Goal: Submit feedback/report problem: Provide input to the site owners about the experience or issues

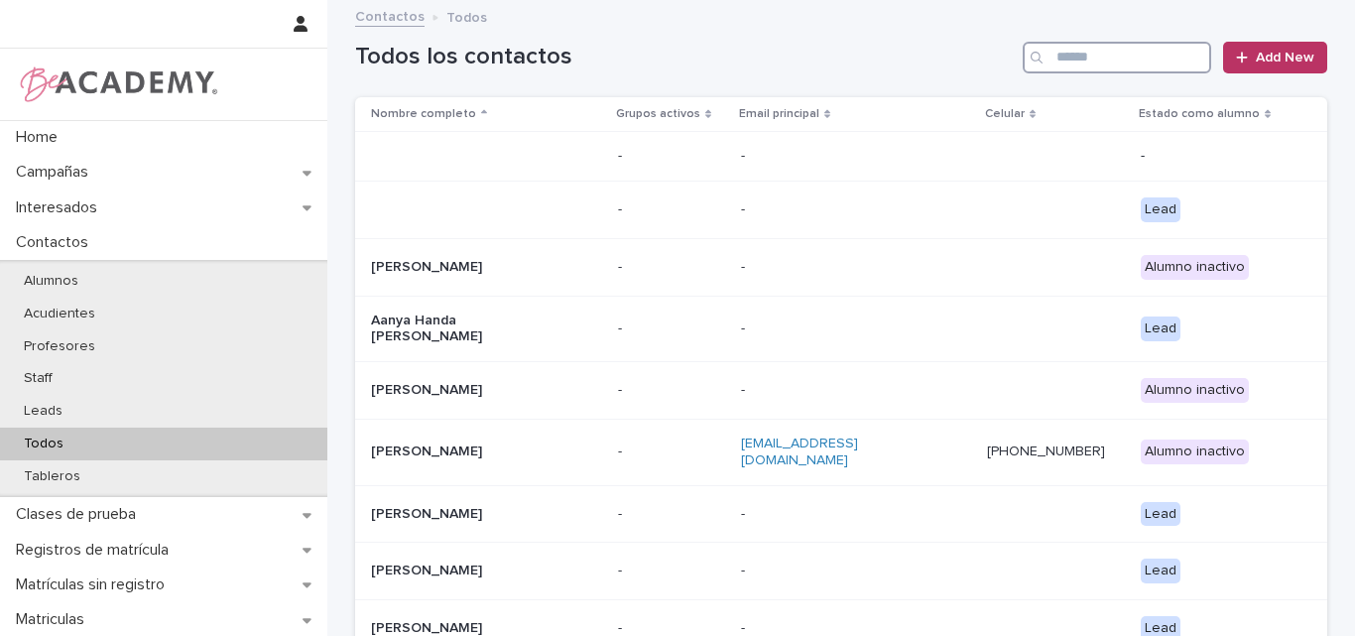
click at [1066, 58] on input "Search" at bounding box center [1117, 58] width 188 height 32
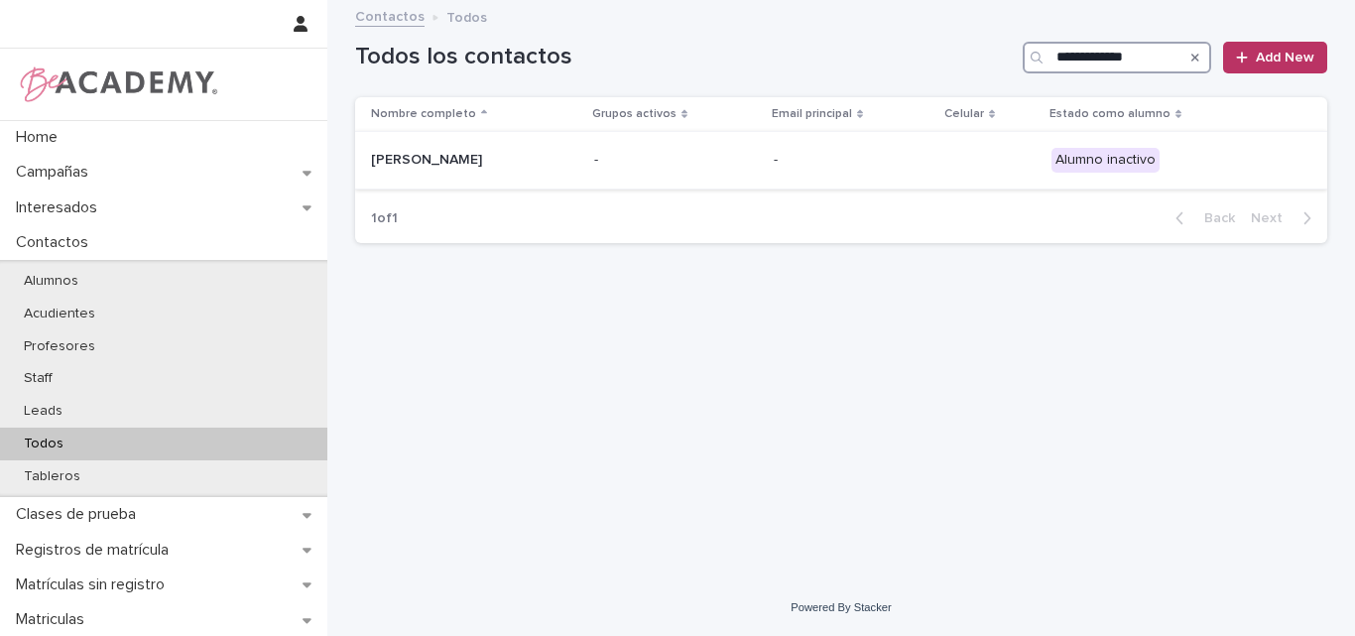
type input "**********"
click at [531, 165] on p "Luciana Galeano Marulanda" at bounding box center [470, 160] width 198 height 17
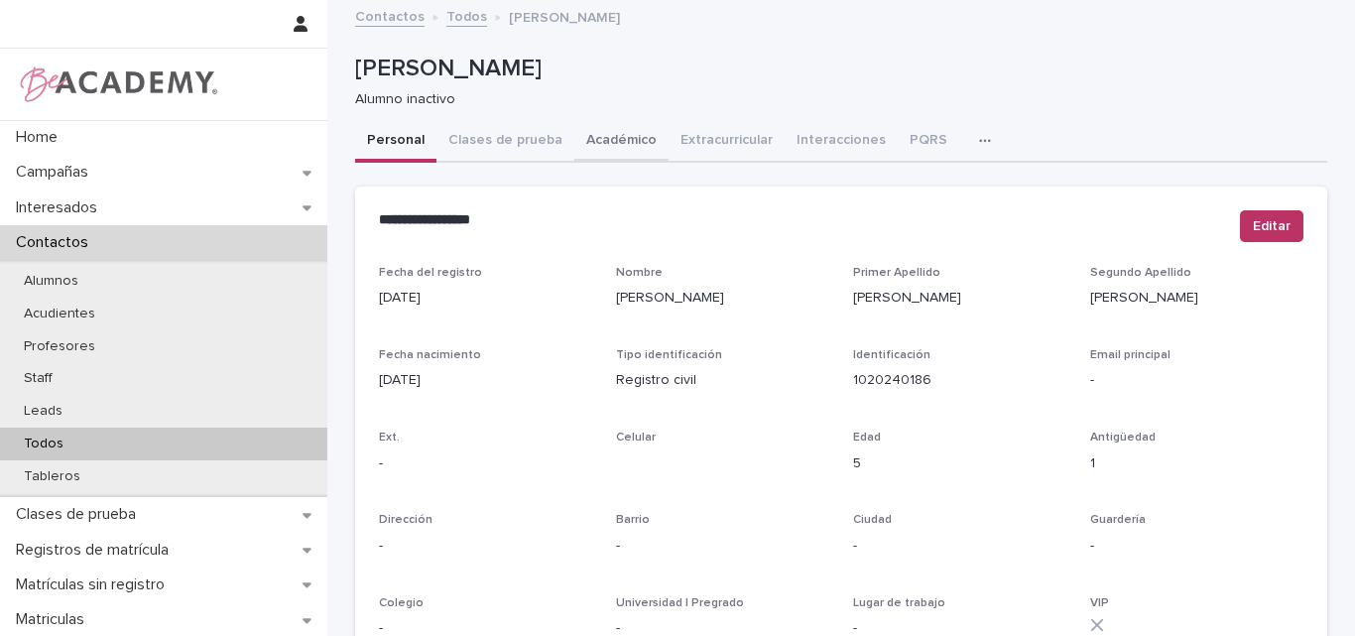
click at [595, 140] on button "Académico" at bounding box center [621, 142] width 94 height 42
click at [68, 442] on p "Todos" at bounding box center [43, 443] width 71 height 17
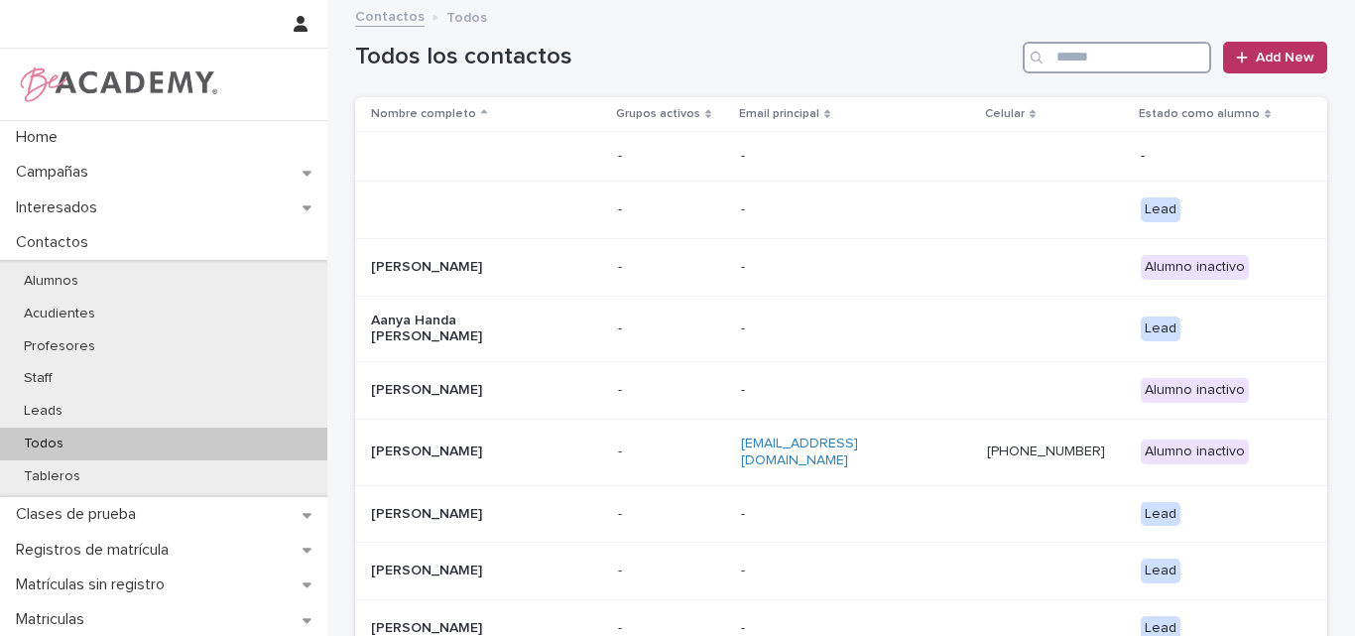
click at [1076, 57] on input "Search" at bounding box center [1117, 58] width 188 height 32
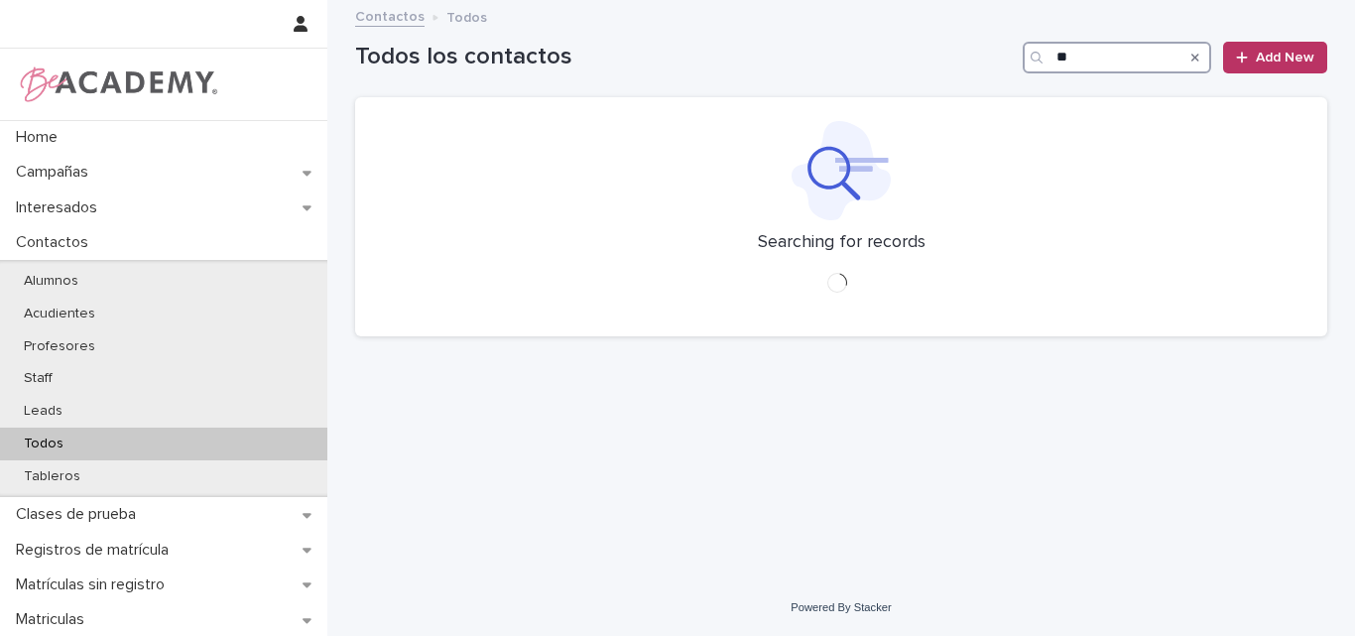
type input "*"
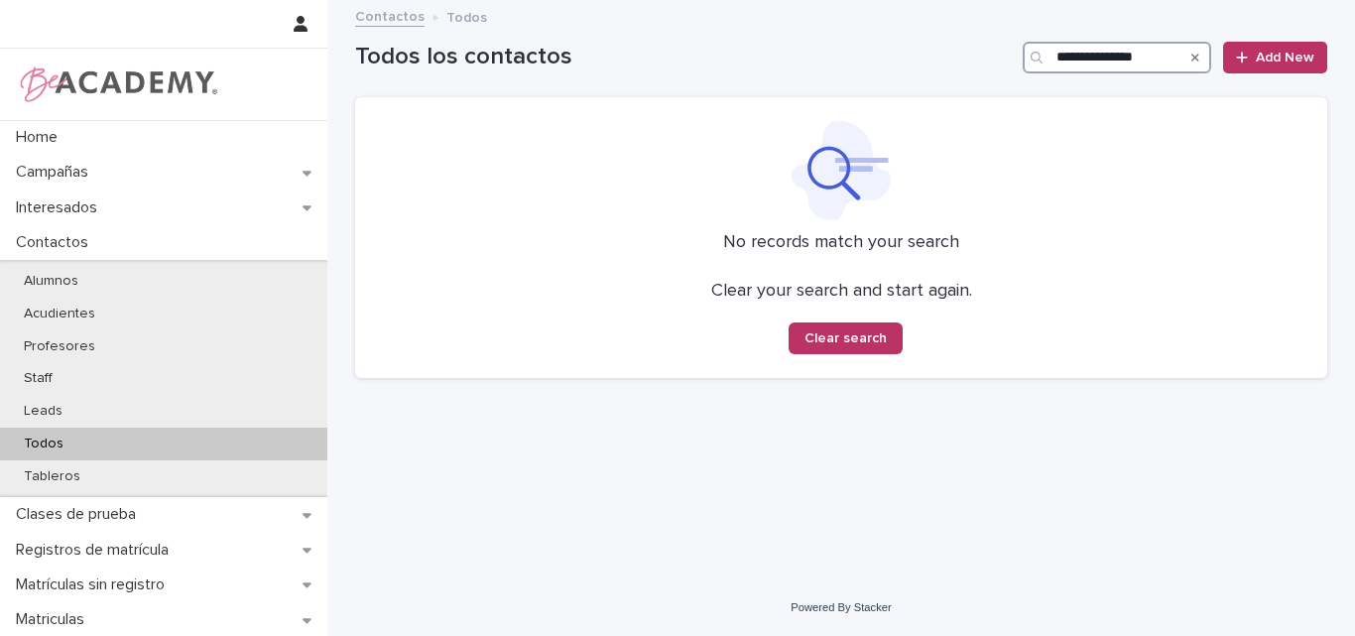
type input "**********"
drag, startPoint x: 0, startPoint y: 0, endPoint x: 977, endPoint y: 83, distance: 980.6
click at [977, 83] on div "**********" at bounding box center [841, 49] width 972 height 95
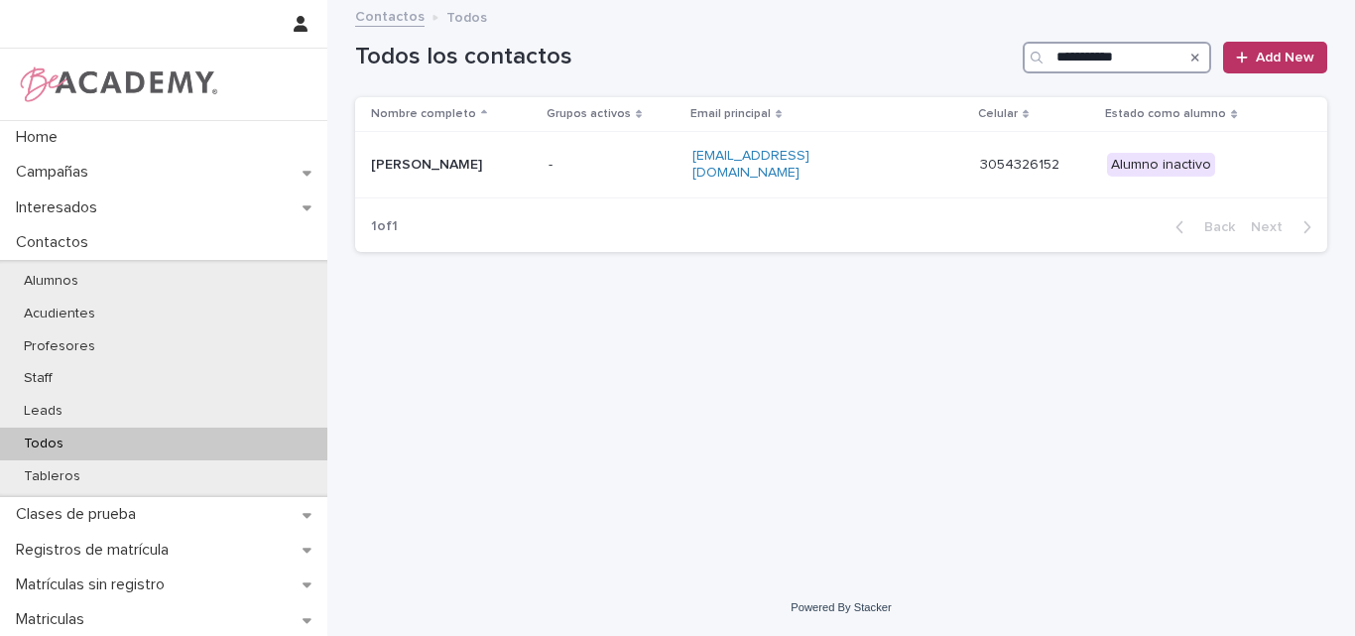
drag, startPoint x: 1143, startPoint y: 58, endPoint x: 1048, endPoint y: 57, distance: 94.2
click at [1048, 57] on div "**********" at bounding box center [1117, 58] width 188 height 32
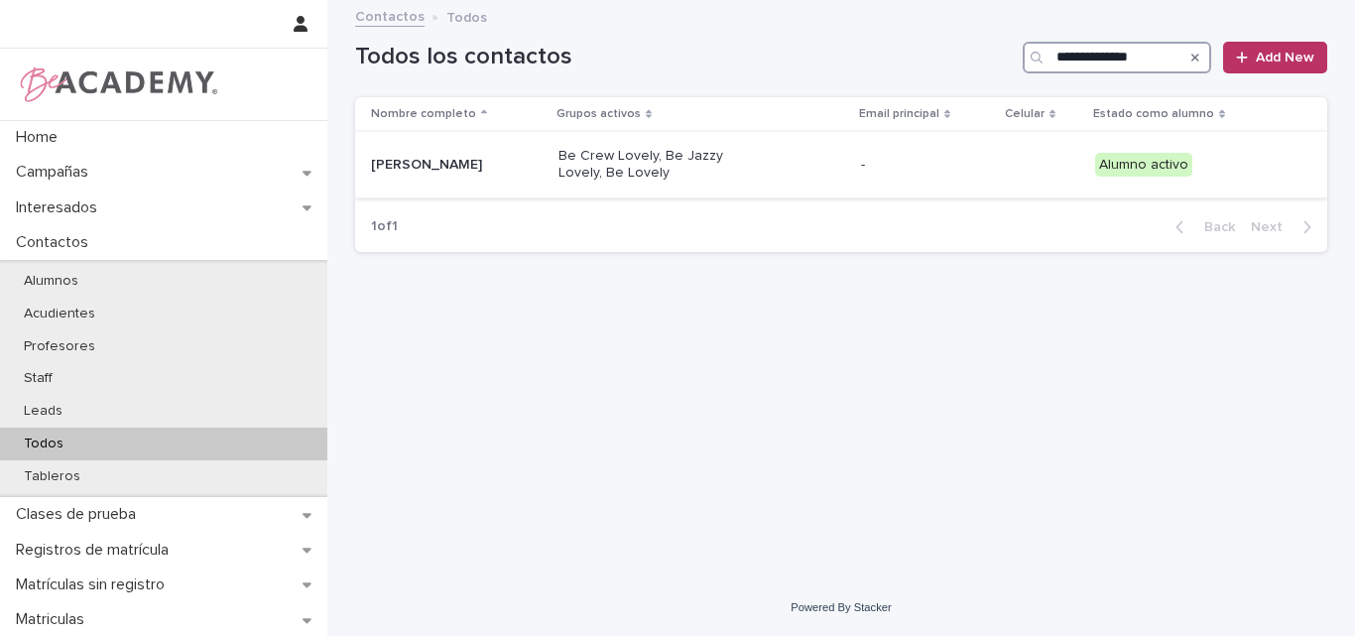
type input "**********"
click at [463, 178] on div "[PERSON_NAME]" at bounding box center [457, 165] width 172 height 33
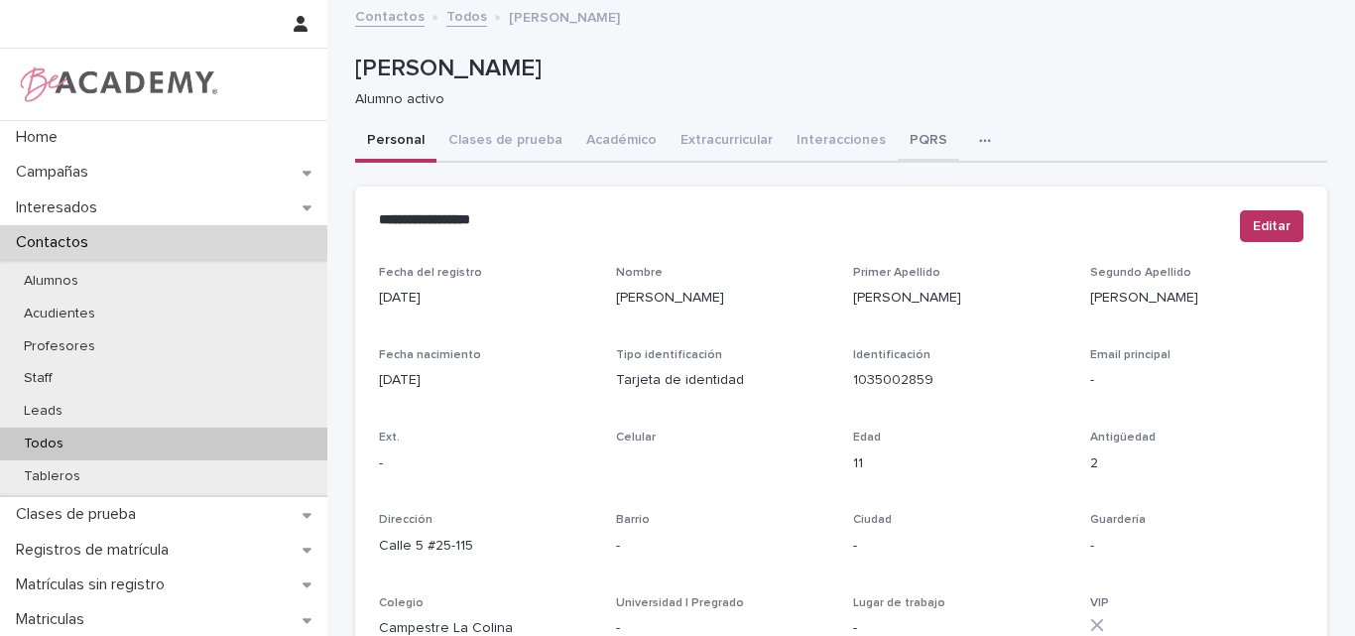
click at [898, 137] on button "PQRS" at bounding box center [928, 142] width 61 height 42
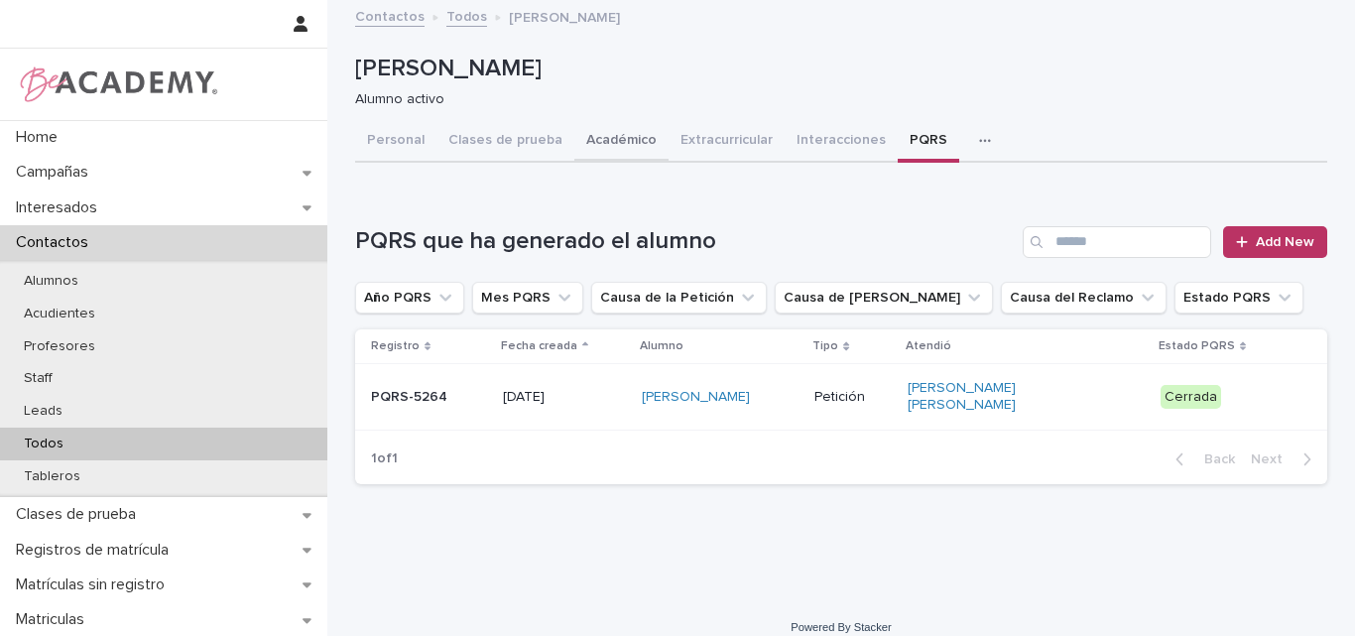
click at [617, 130] on button "Académico" at bounding box center [621, 142] width 94 height 42
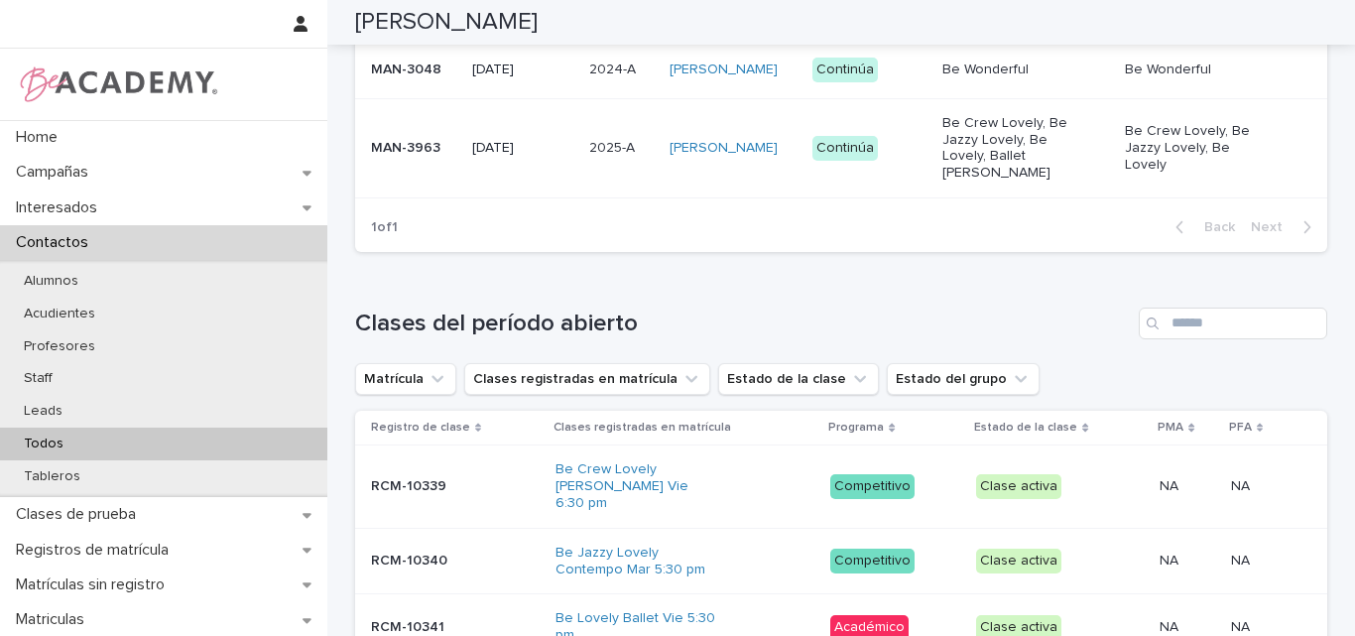
scroll to position [496, 0]
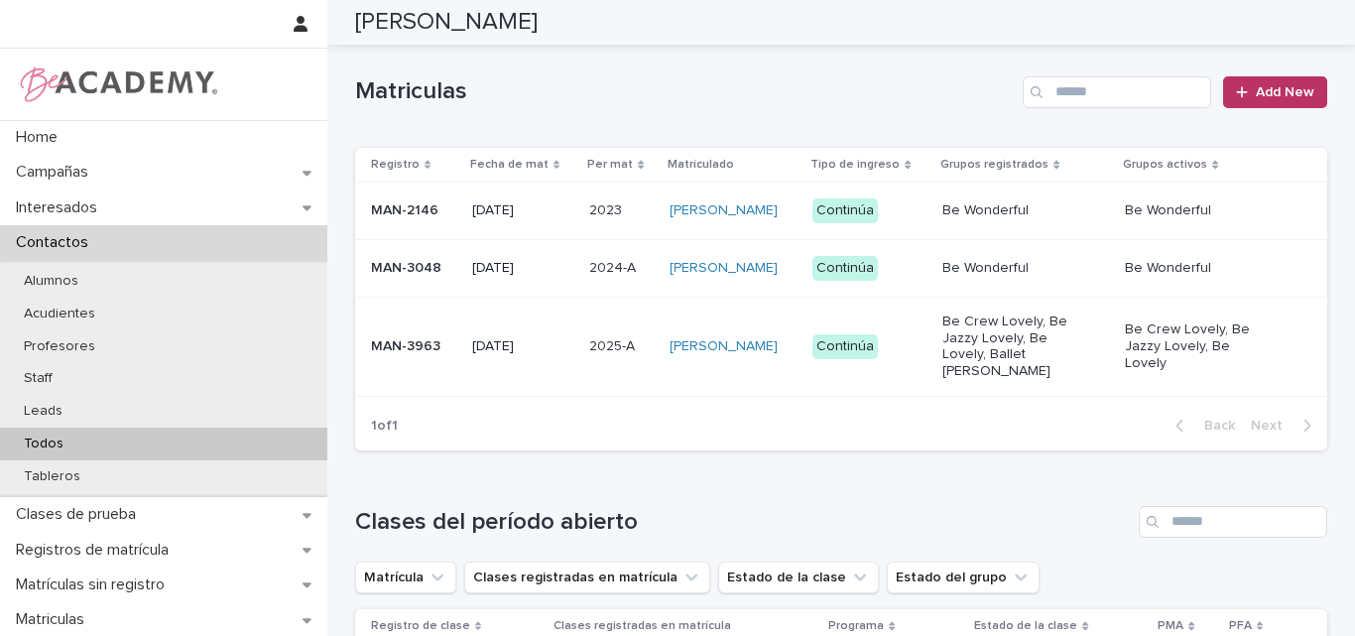
click at [418, 373] on td "MAN-3963" at bounding box center [409, 346] width 109 height 99
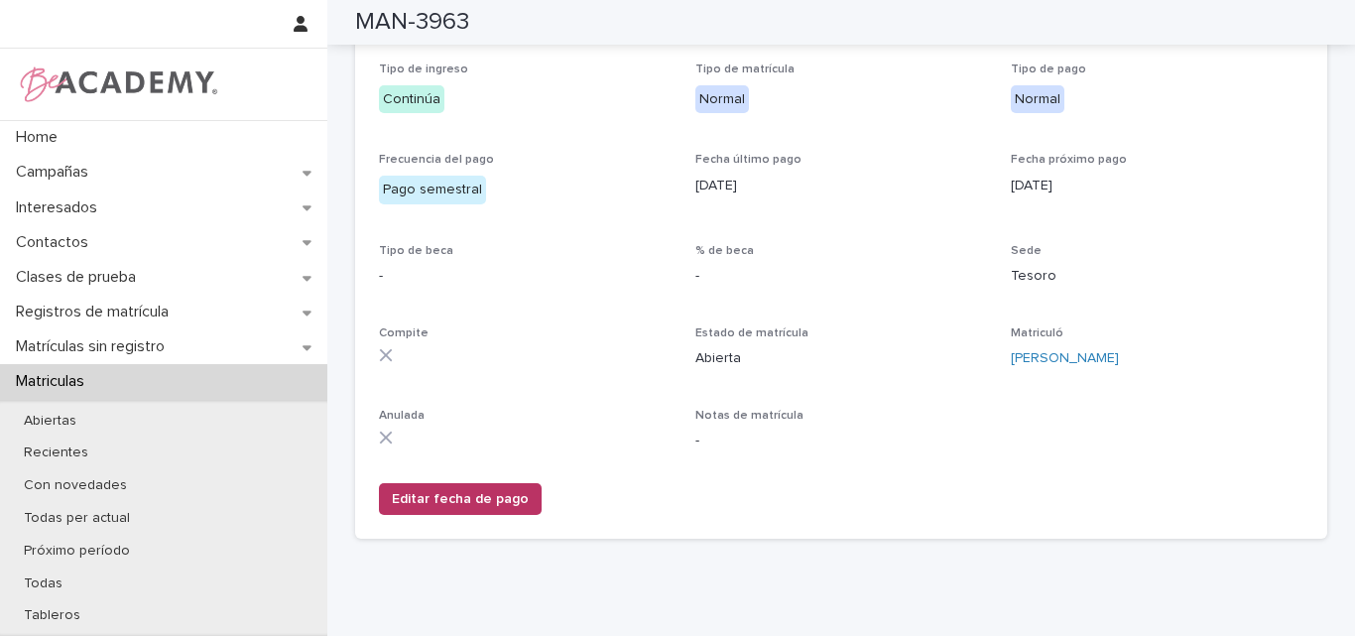
scroll to position [397, 0]
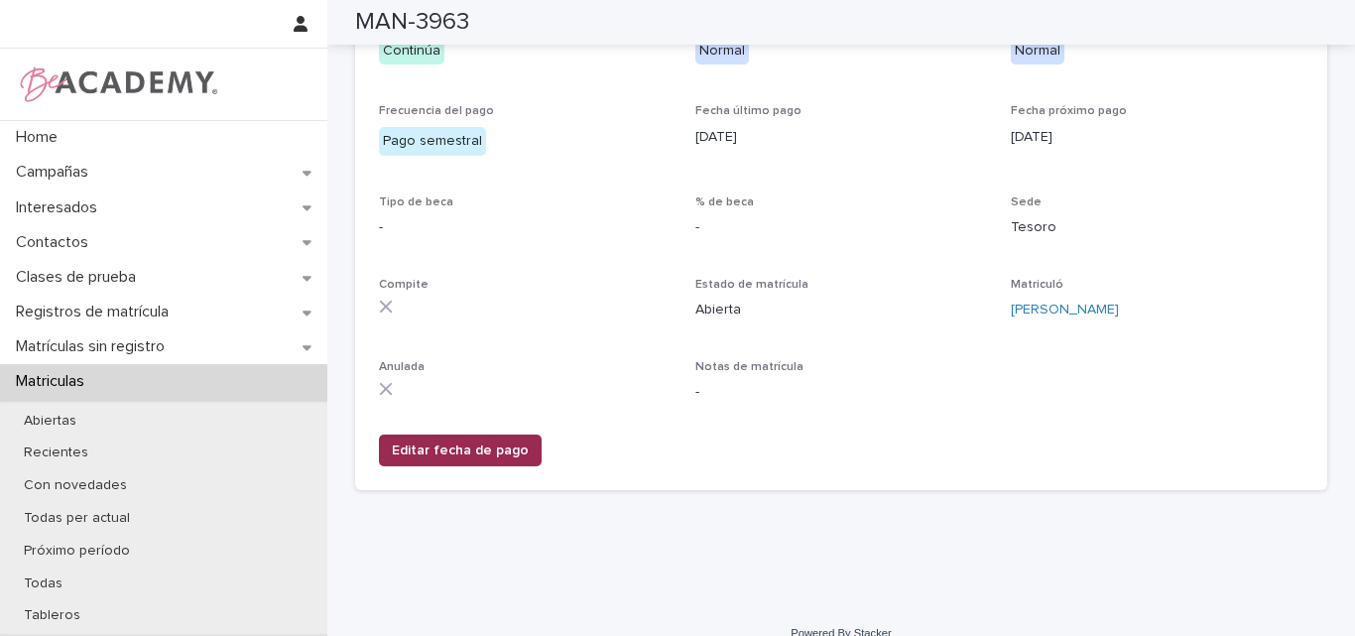
click at [429, 446] on span "Editar fecha de pago" at bounding box center [460, 450] width 137 height 20
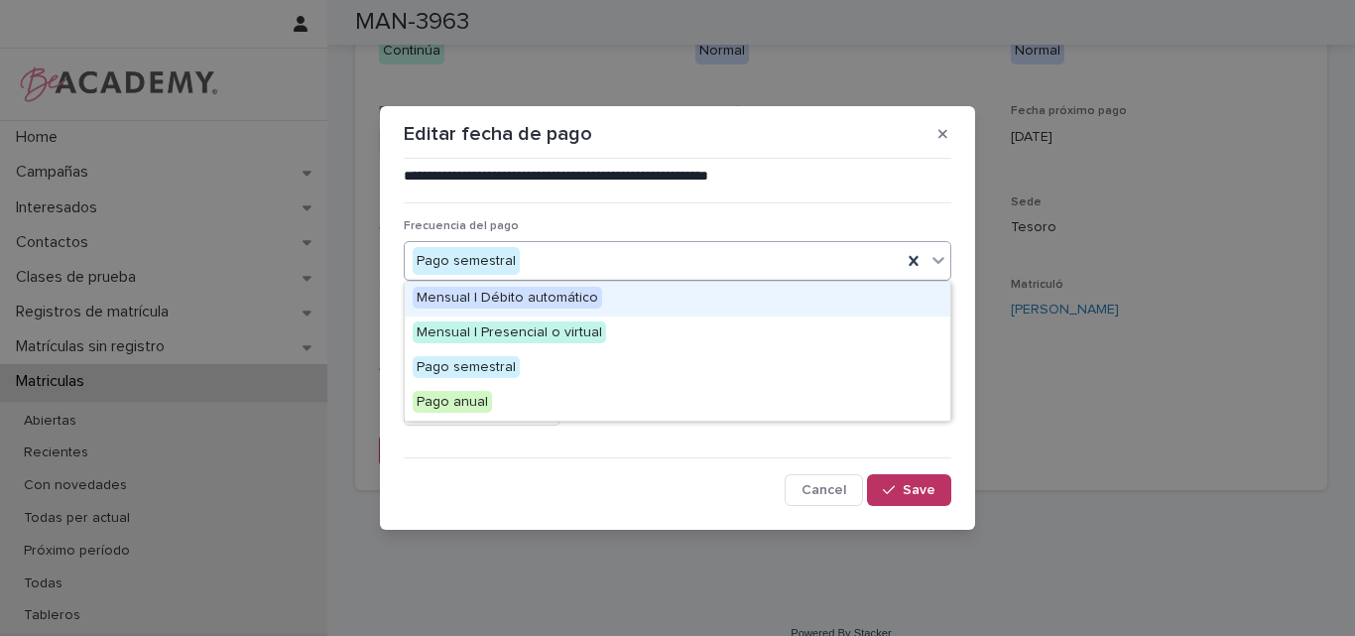
click at [581, 257] on div "Pago semestral" at bounding box center [653, 261] width 497 height 33
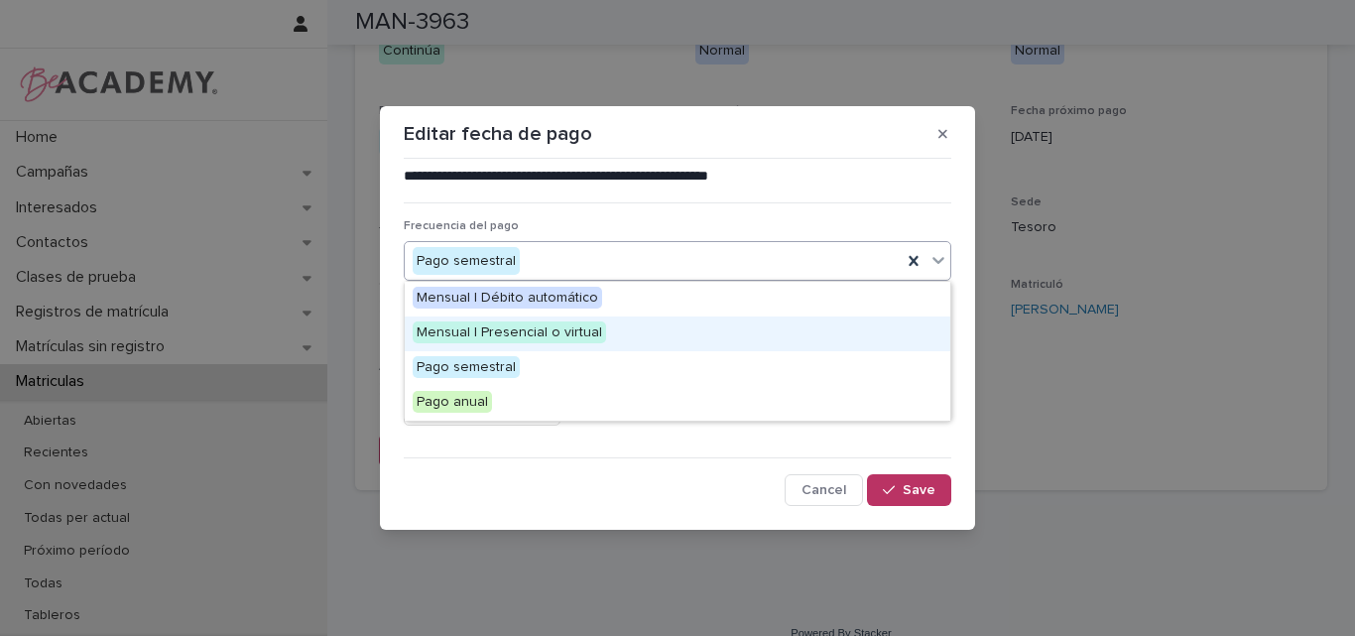
click at [535, 330] on span "Mensual | Presencial o virtual" at bounding box center [509, 332] width 193 height 22
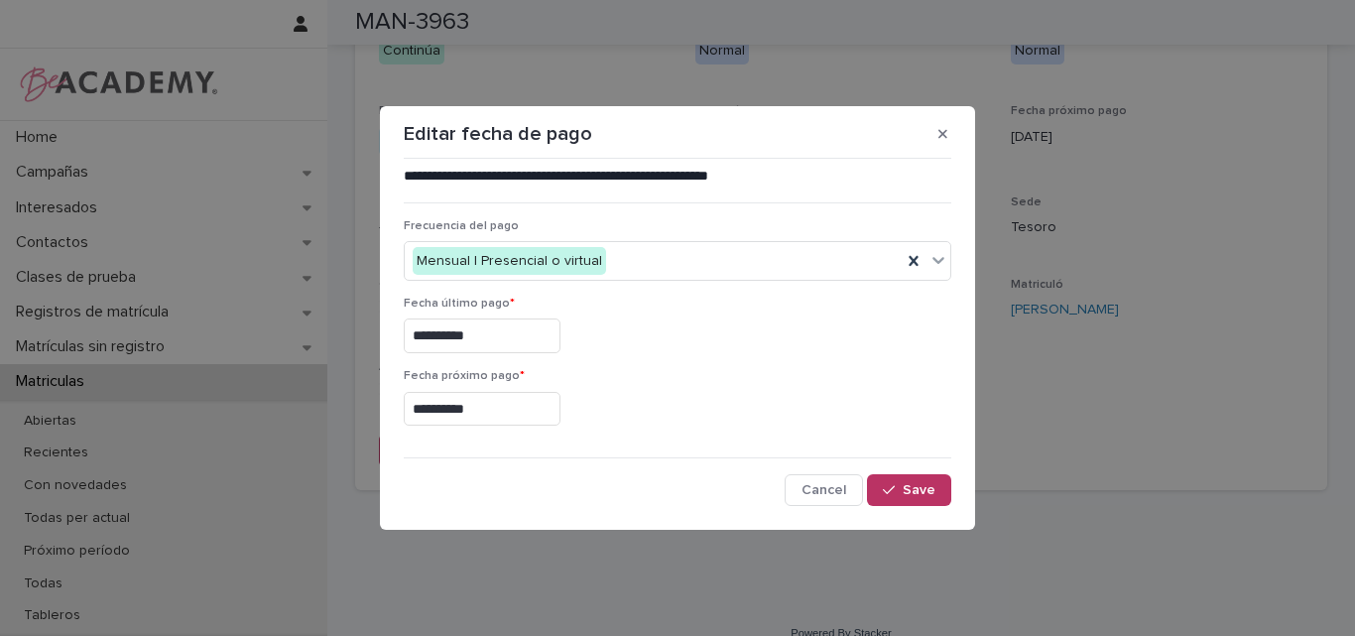
click at [696, 376] on p "Fecha próximo pago *" at bounding box center [678, 376] width 548 height 14
click at [493, 400] on input "**********" at bounding box center [482, 409] width 157 height 35
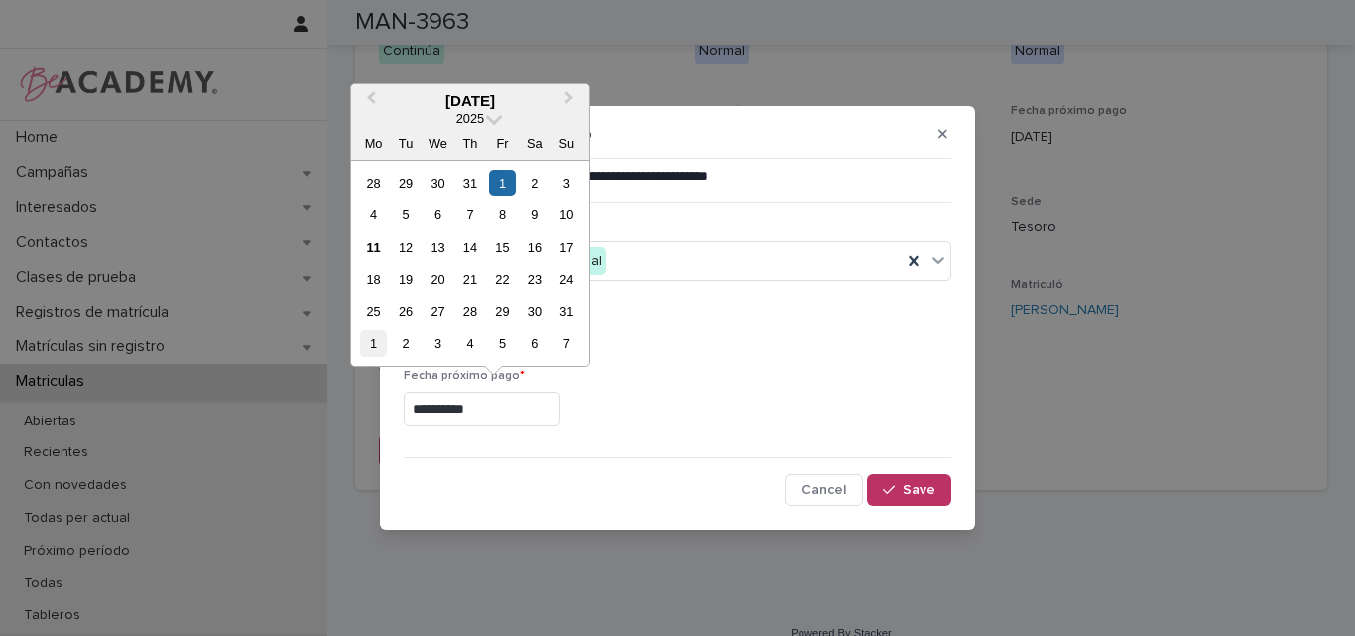
click at [372, 346] on div "1" at bounding box center [373, 343] width 27 height 27
type input "**********"
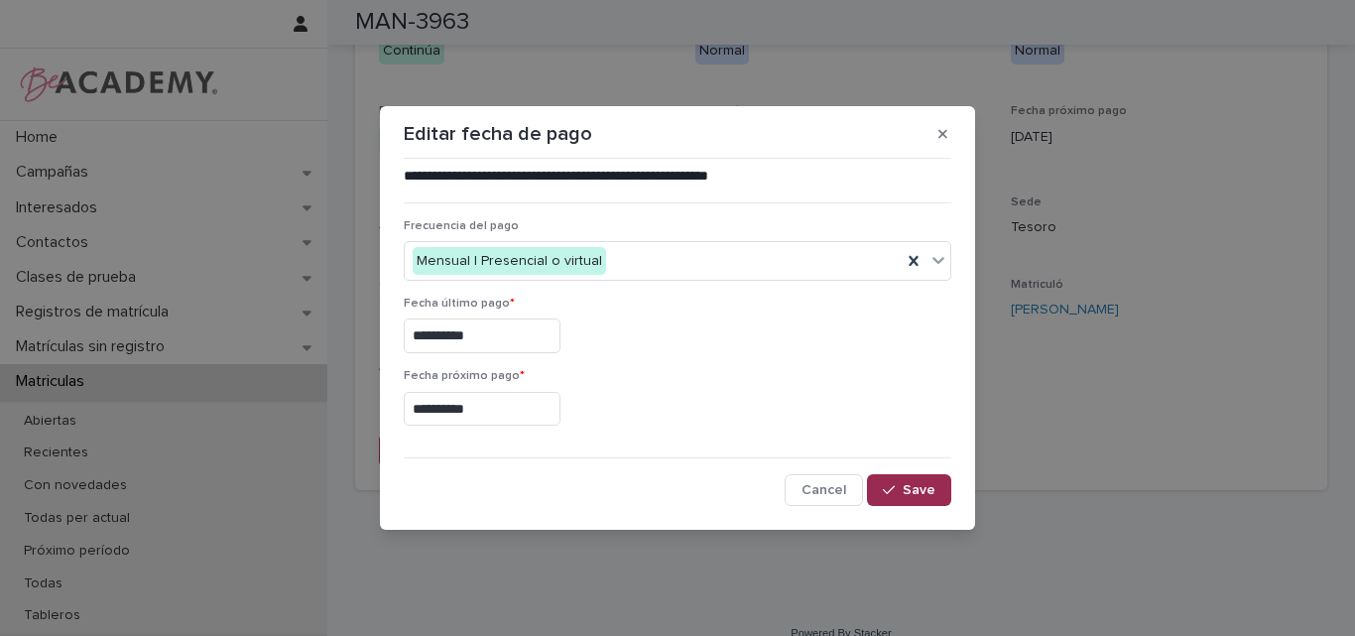
click at [900, 480] on button "Save" at bounding box center [909, 490] width 84 height 32
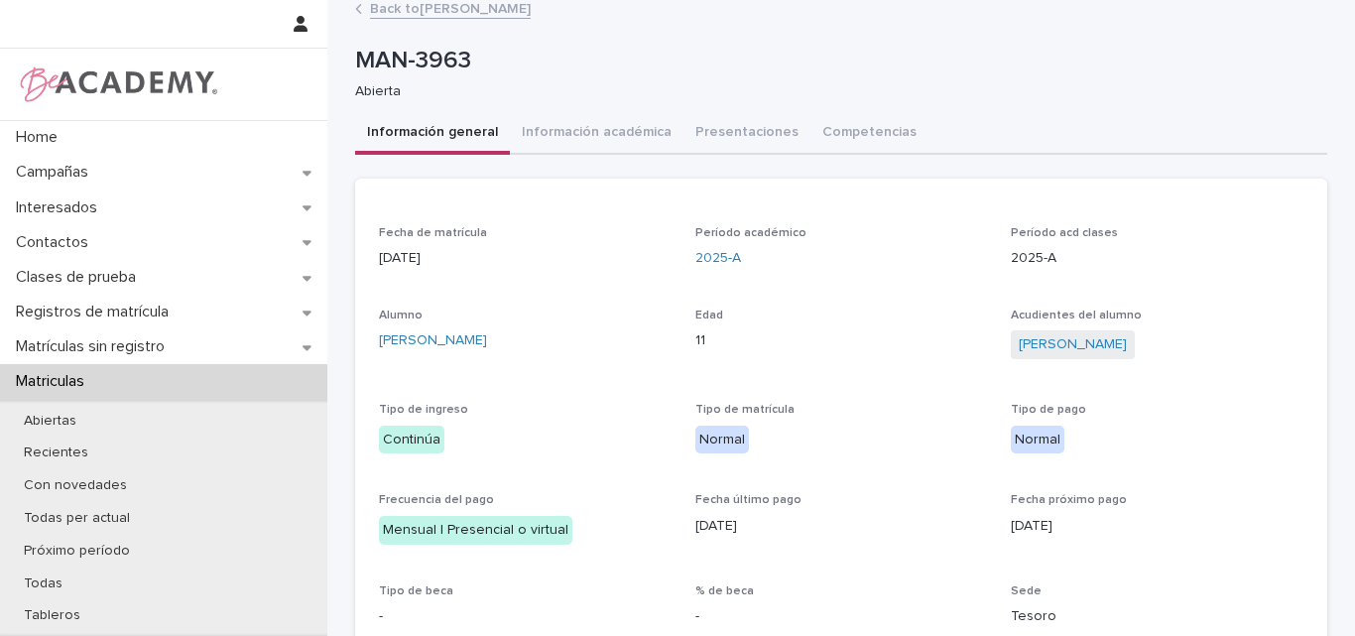
scroll to position [0, 0]
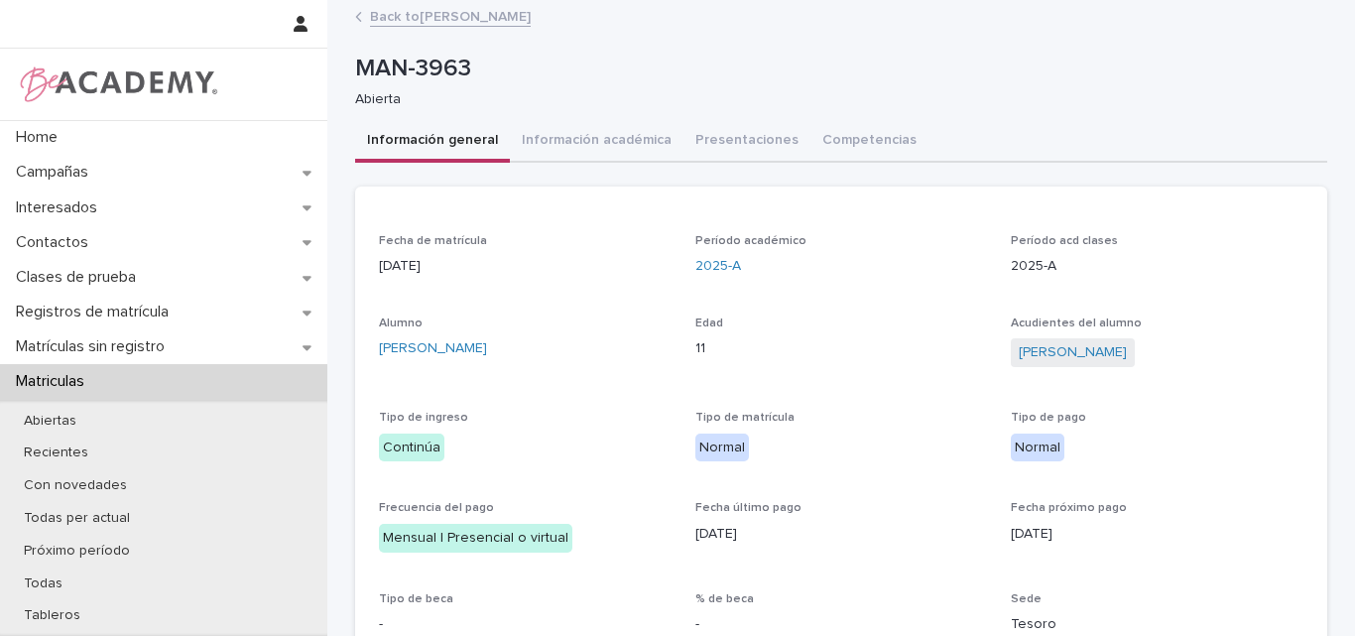
click at [477, 20] on link "Back to Emilia Santamaria Galvis" at bounding box center [450, 15] width 161 height 23
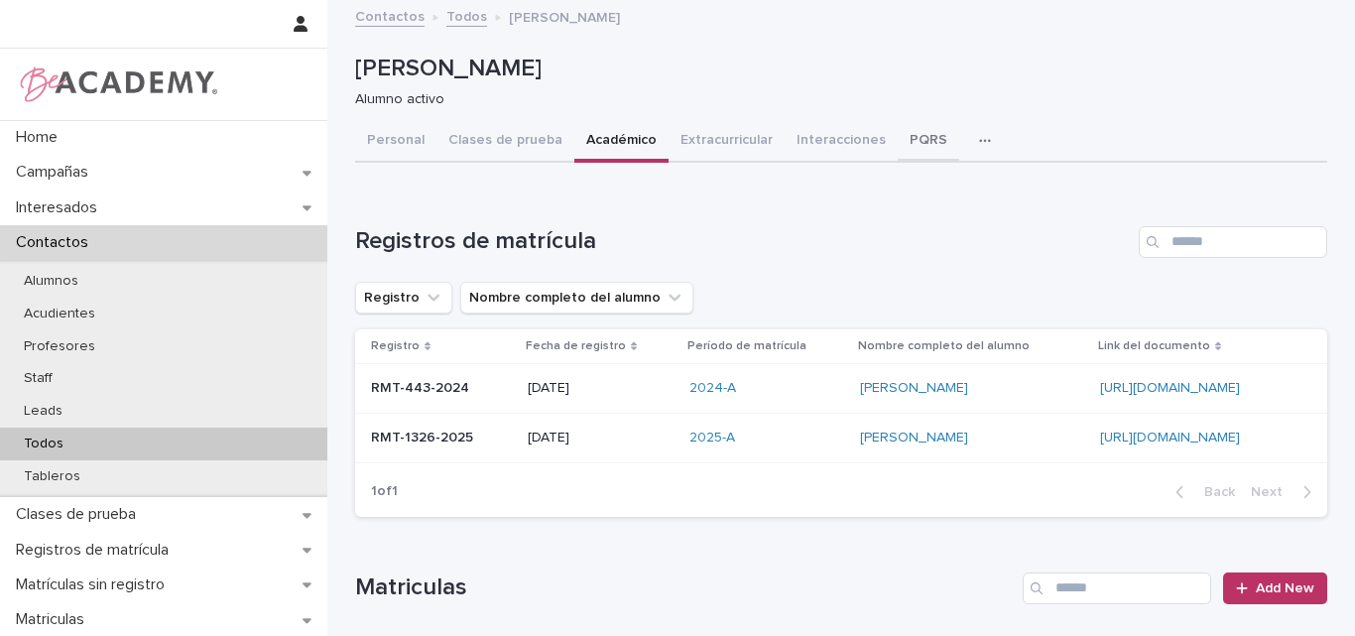
click at [906, 128] on button "PQRS" at bounding box center [928, 142] width 61 height 42
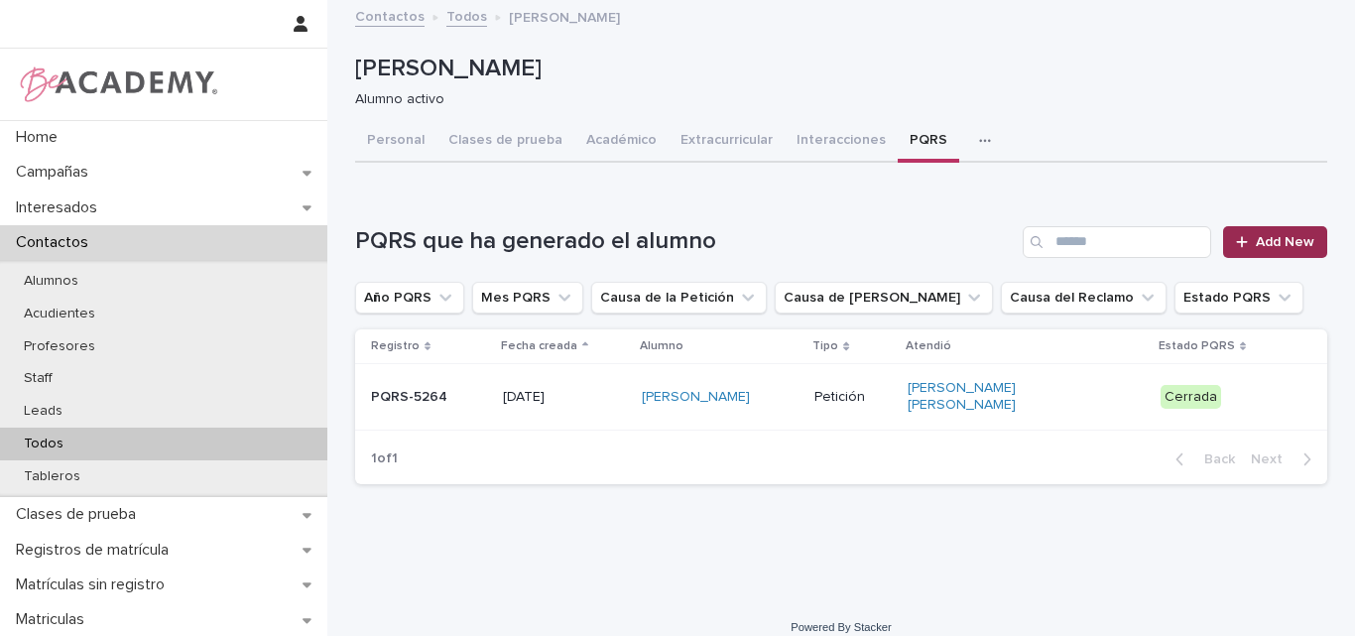
click at [1267, 240] on span "Add New" at bounding box center [1285, 242] width 59 height 14
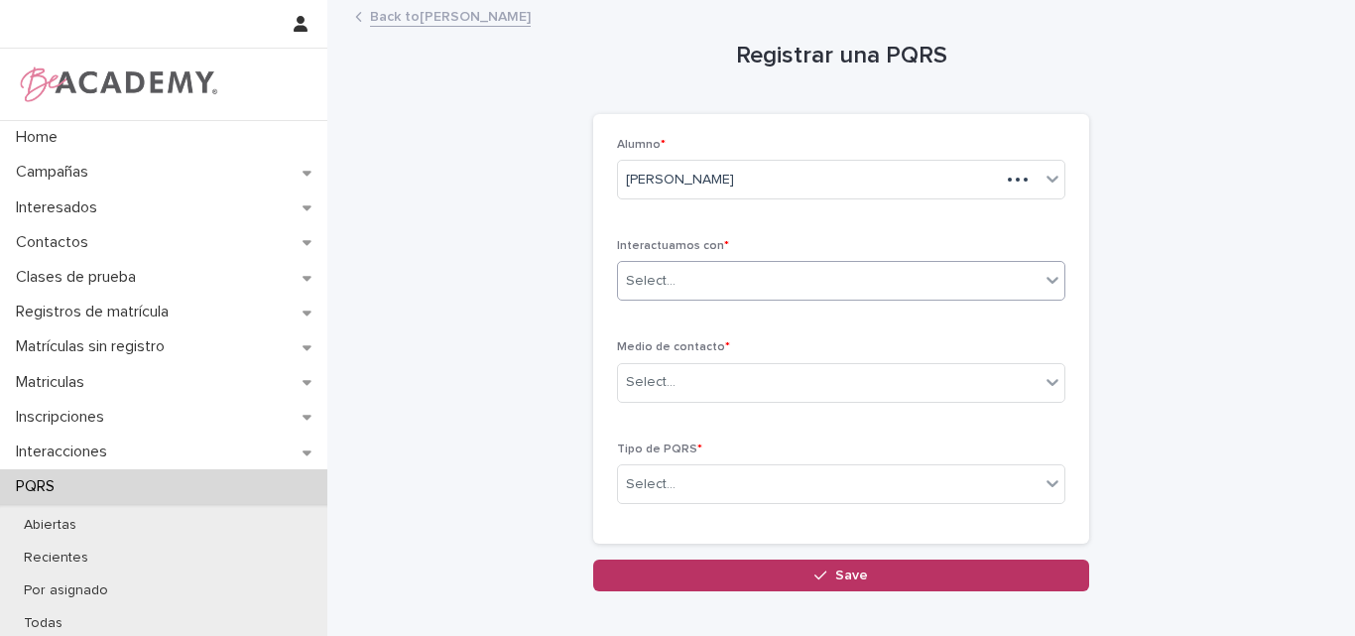
click at [1013, 290] on div "Select..." at bounding box center [829, 281] width 422 height 33
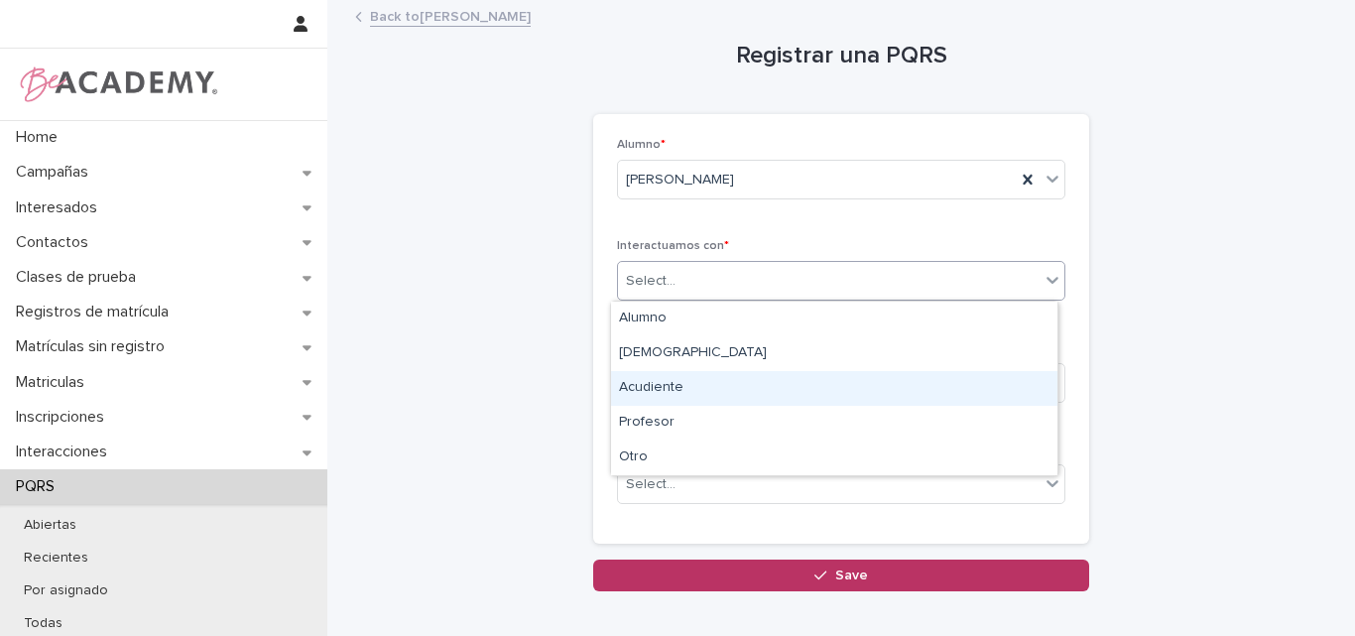
click at [685, 386] on div "Acudiente" at bounding box center [834, 388] width 446 height 35
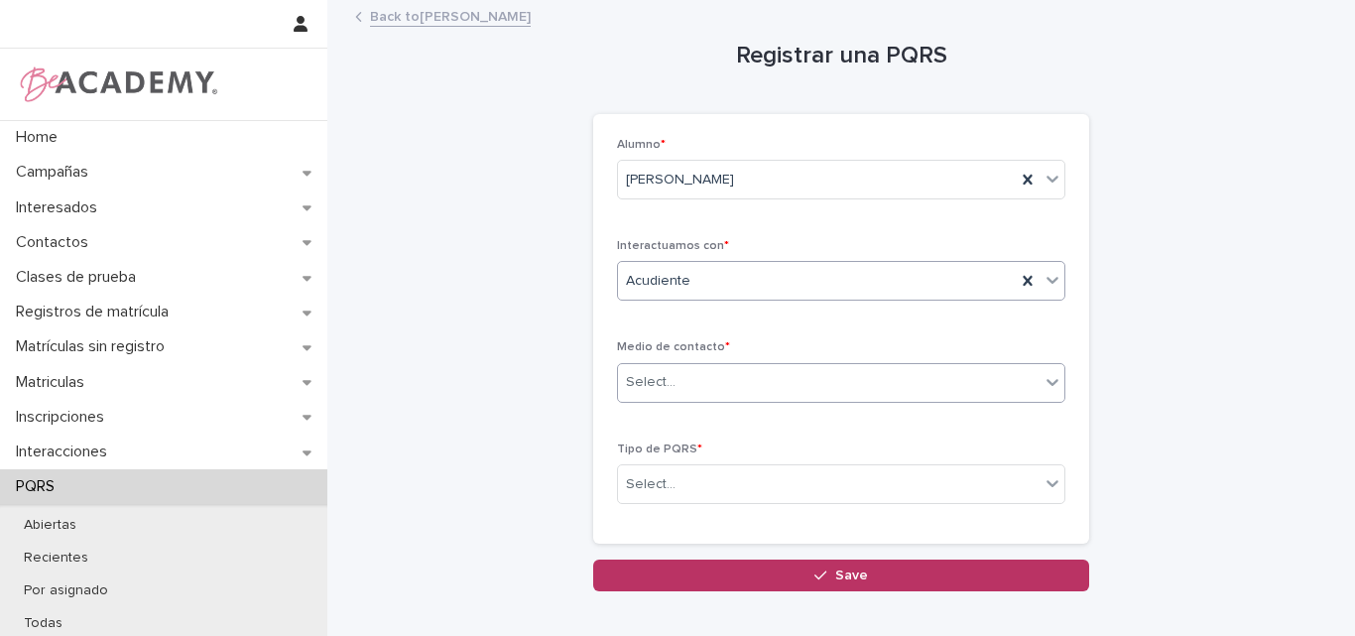
click at [688, 386] on div "Select..." at bounding box center [829, 382] width 422 height 33
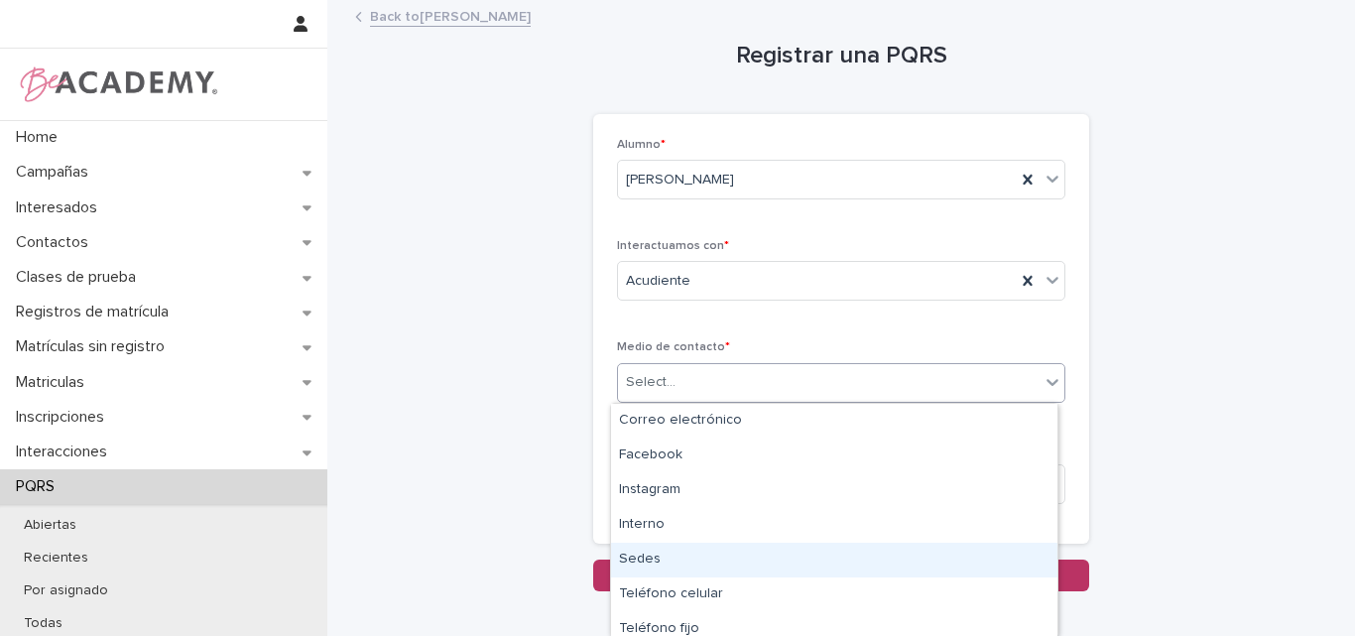
click at [689, 556] on div "Sedes" at bounding box center [834, 560] width 446 height 35
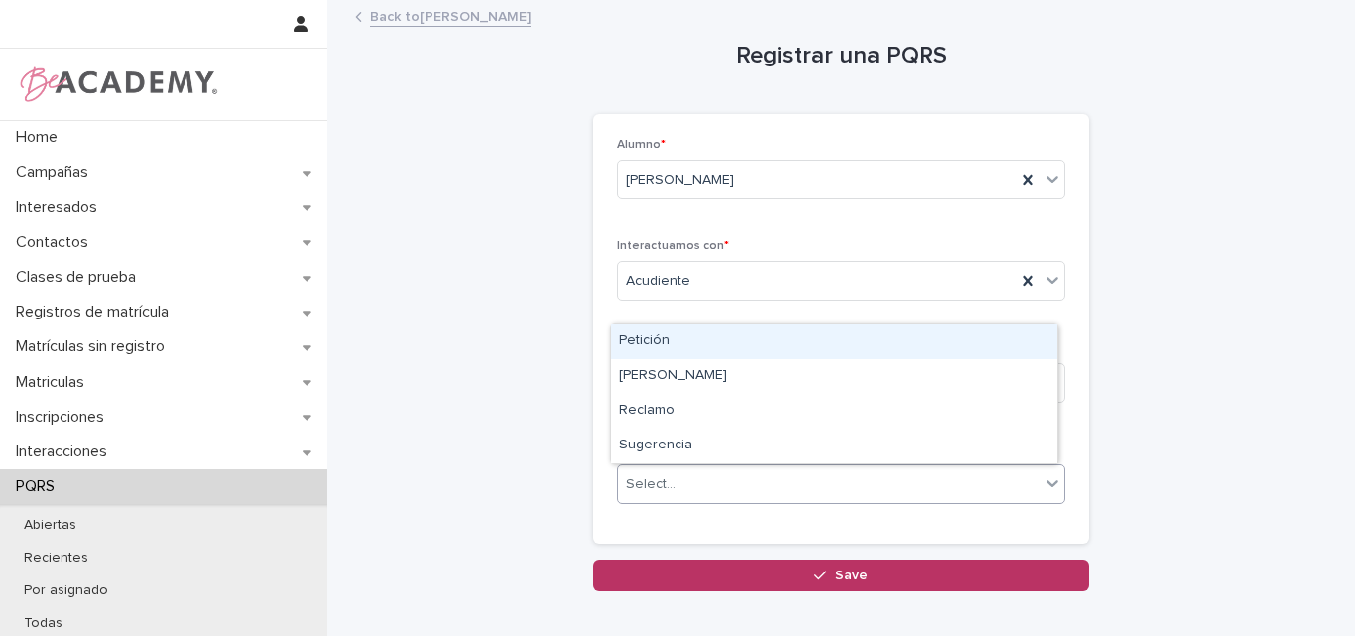
click at [772, 483] on div "Select..." at bounding box center [829, 484] width 422 height 33
click at [678, 338] on div "Petición" at bounding box center [834, 341] width 446 height 35
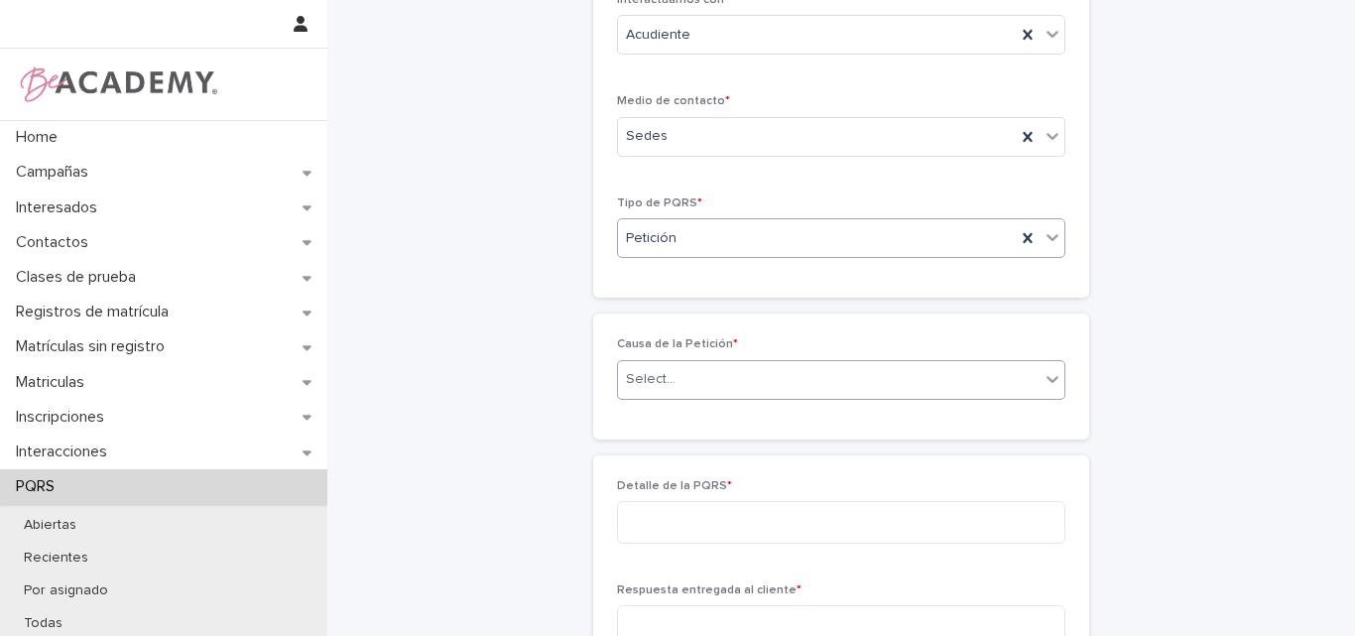
scroll to position [280, 0]
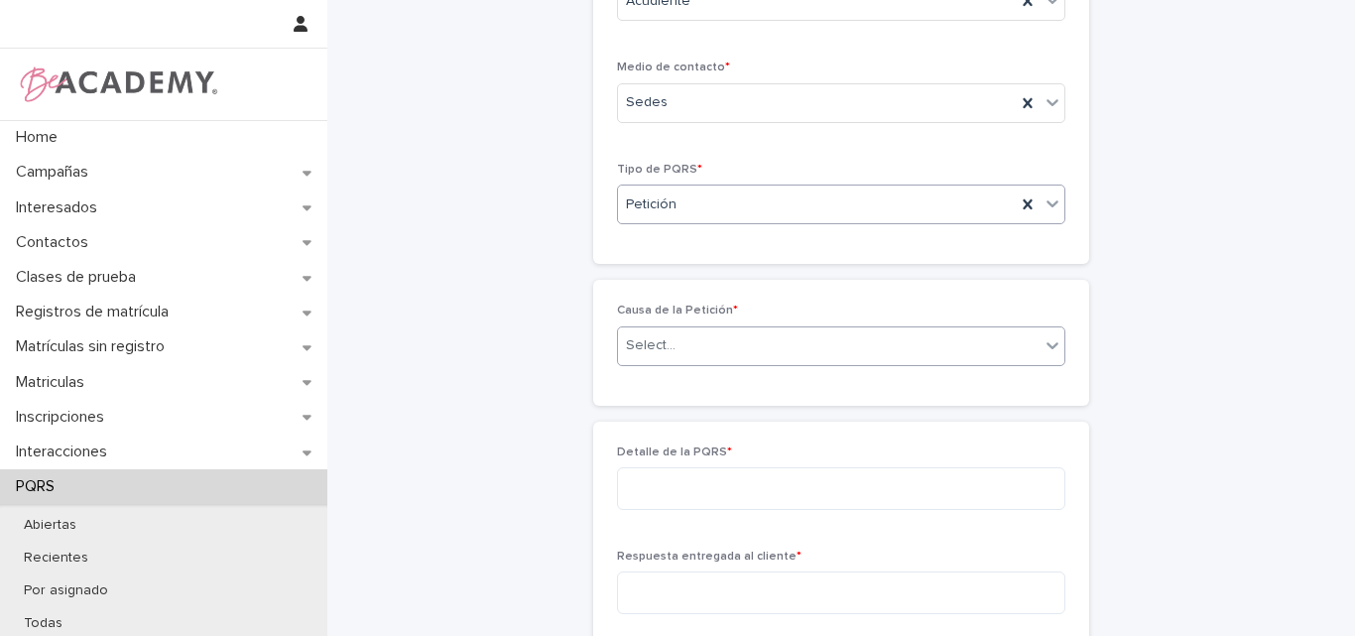
click at [667, 331] on div "Select..." at bounding box center [829, 345] width 422 height 33
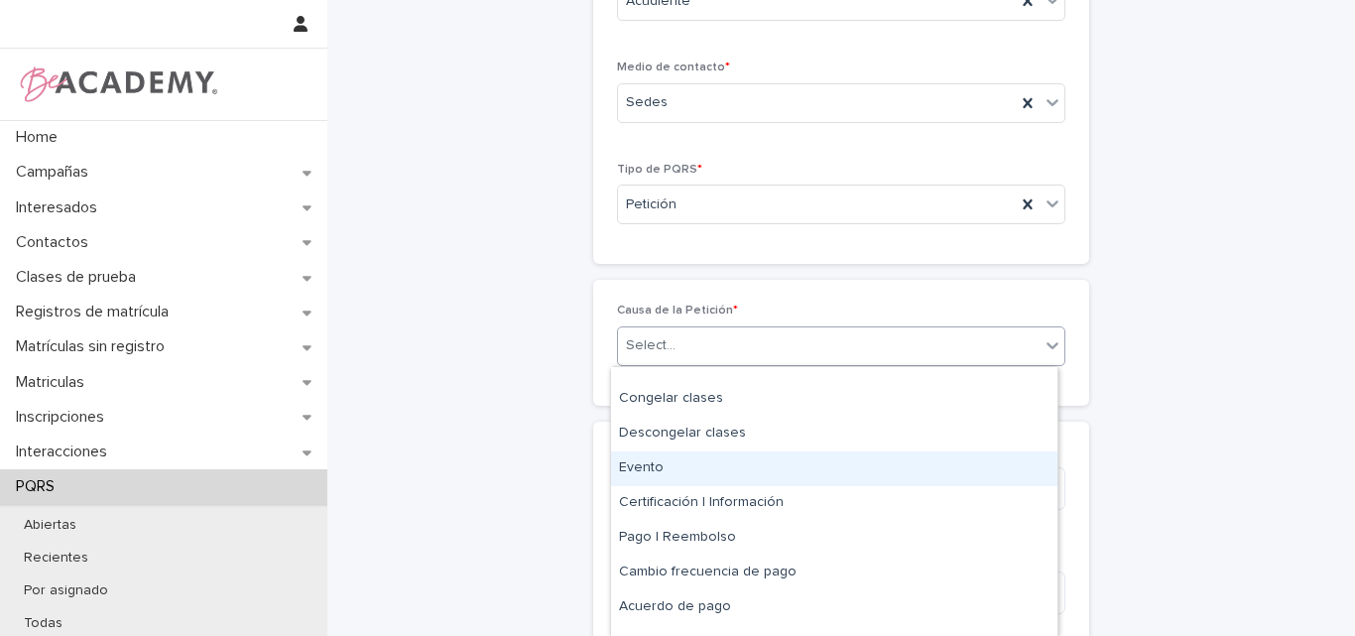
scroll to position [147, 0]
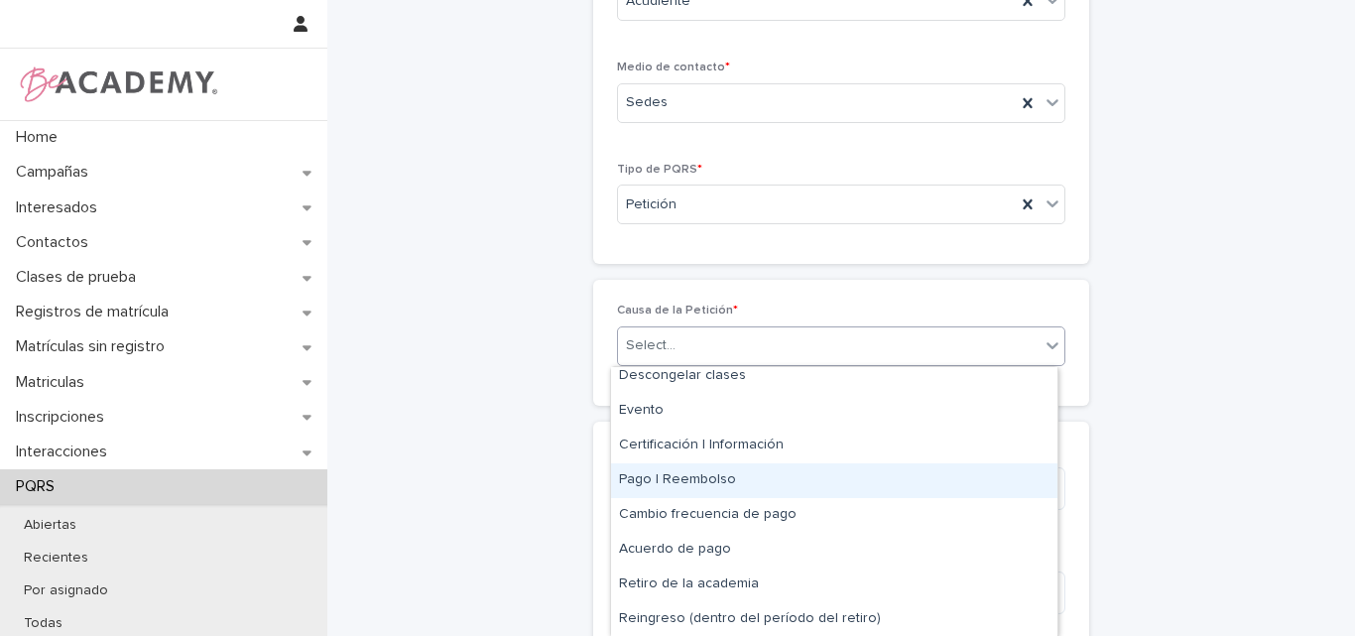
click at [678, 478] on div "Pago | Reembolso" at bounding box center [834, 480] width 446 height 35
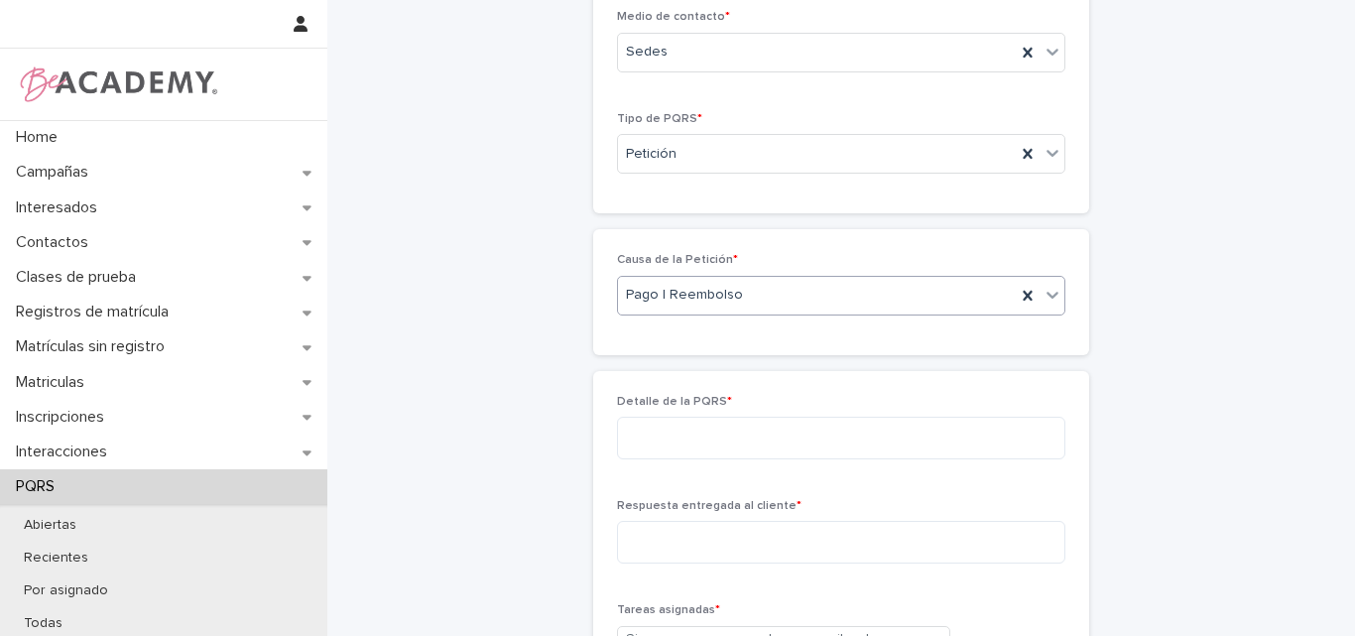
scroll to position [379, 0]
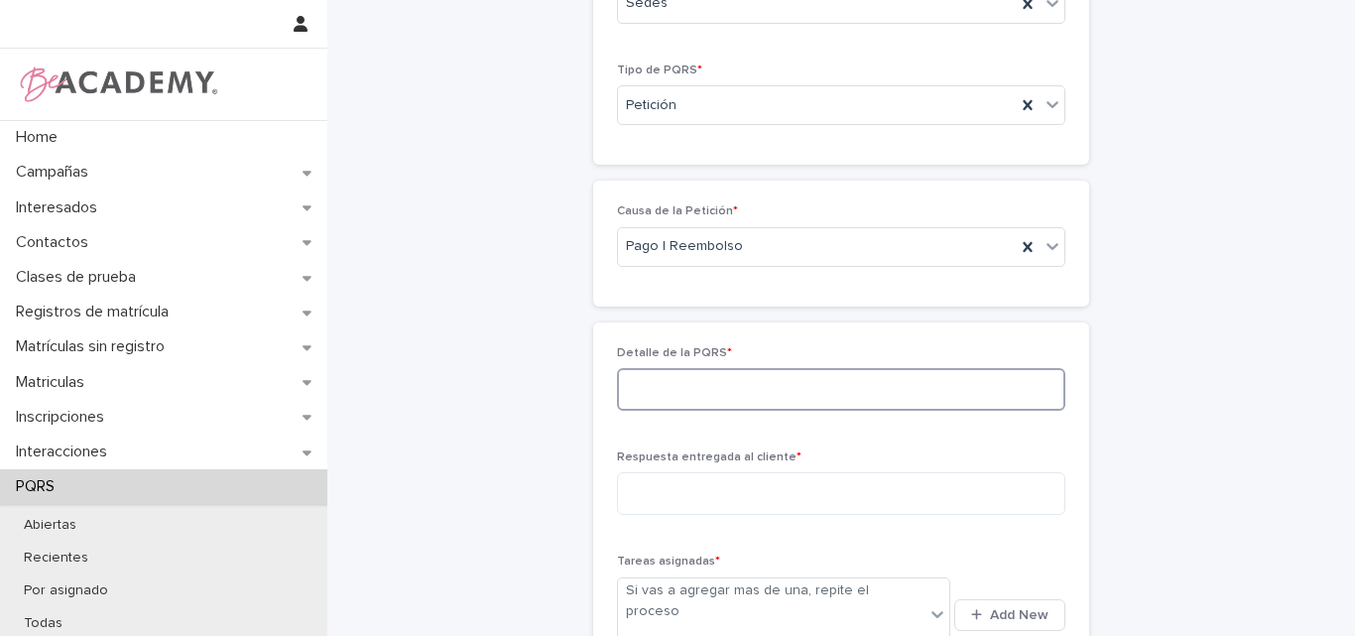
click at [687, 395] on textarea at bounding box center [841, 389] width 448 height 43
type textarea "**********"
